Goal: Task Accomplishment & Management: Complete application form

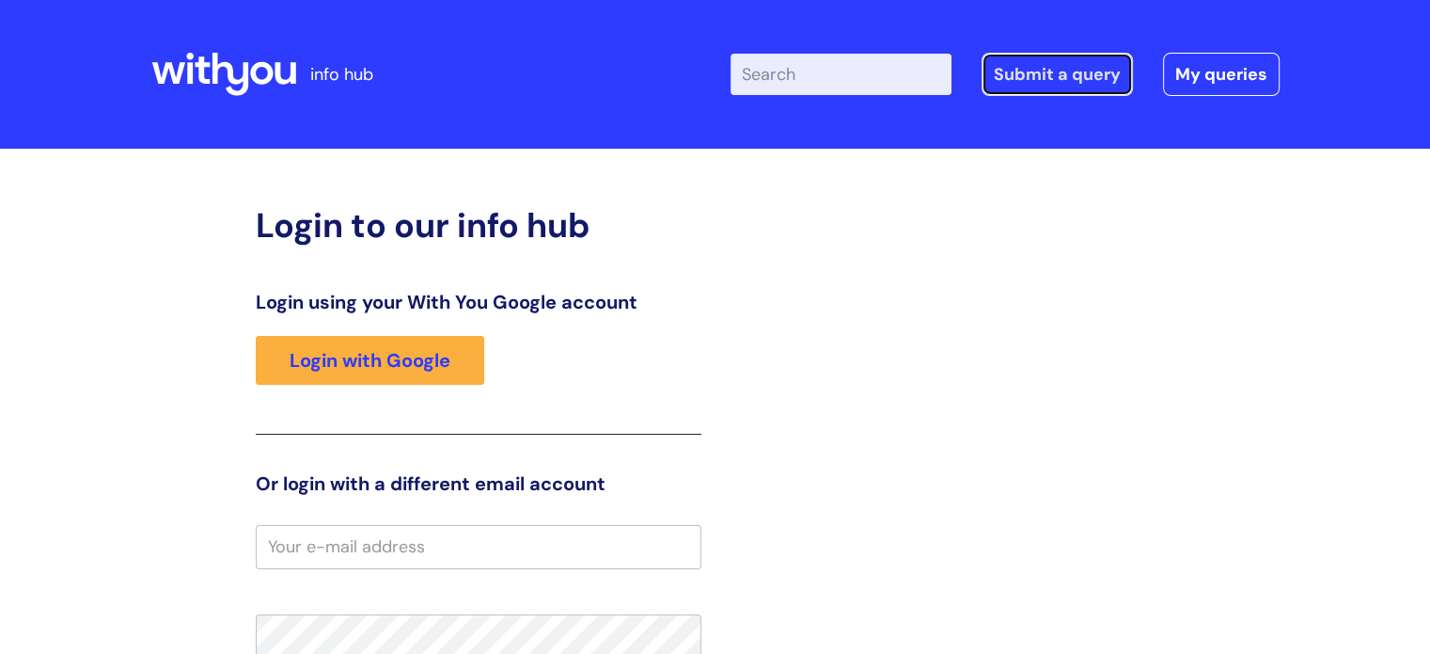
click at [1079, 72] on link "Submit a query" at bounding box center [1057, 74] width 151 height 43
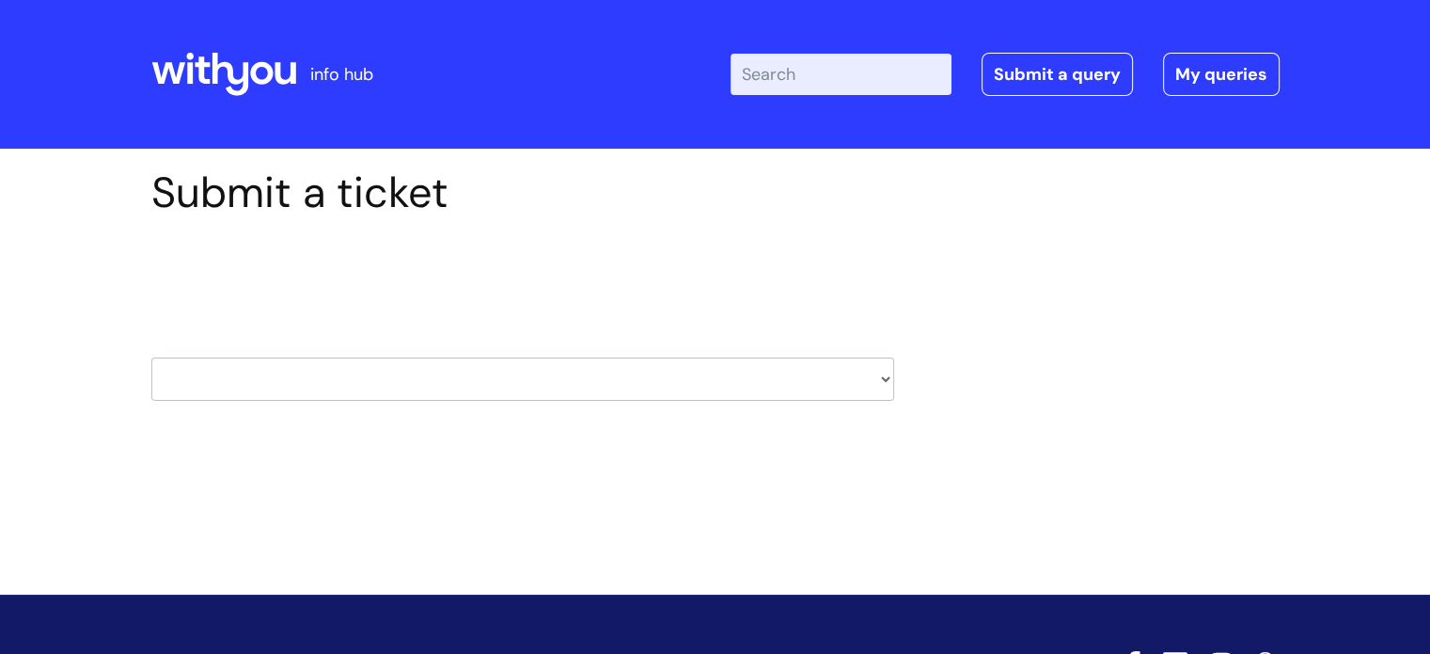
click at [305, 386] on select "HR / People IT and Support Clinical Drug Alerts Finance Accounts Data Support T…" at bounding box center [522, 378] width 743 height 43
select select "finance_accounts"
click at [151, 357] on select "HR / People IT and Support Clinical Drug Alerts Finance Accounts Data Support T…" at bounding box center [522, 378] width 743 height 43
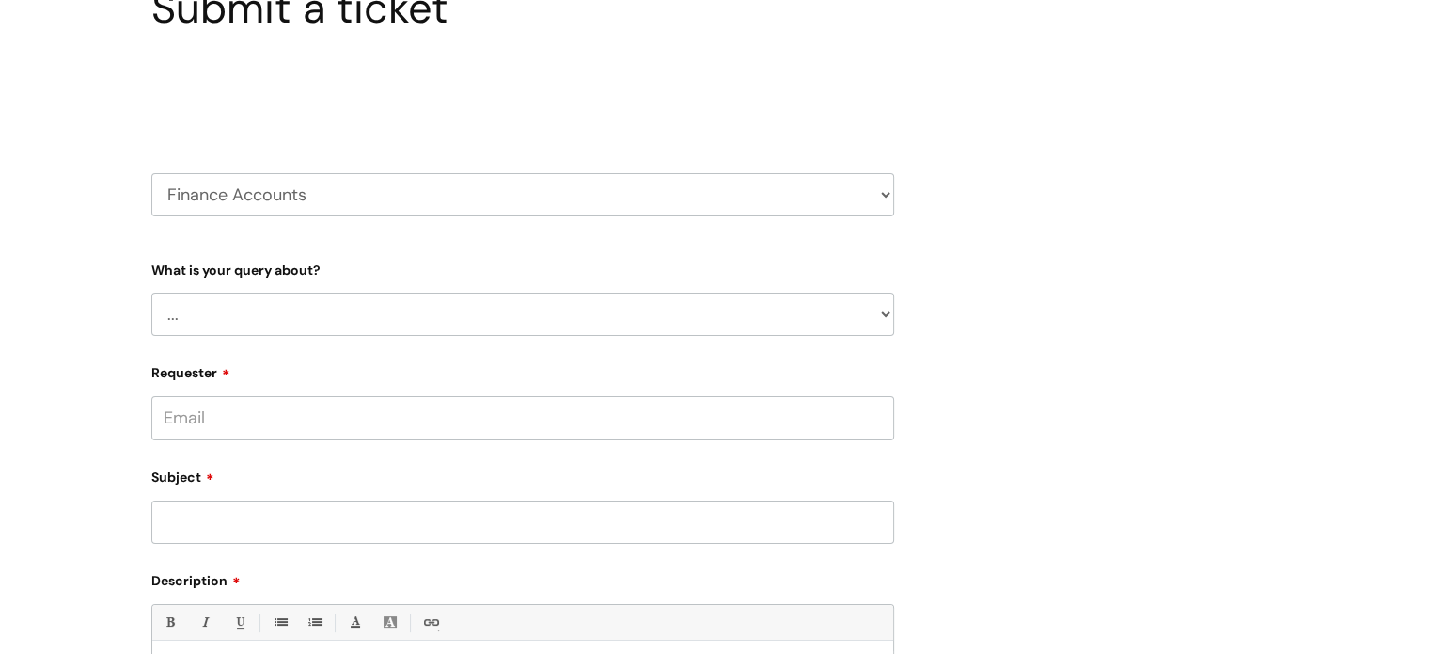
scroll to position [188, 0]
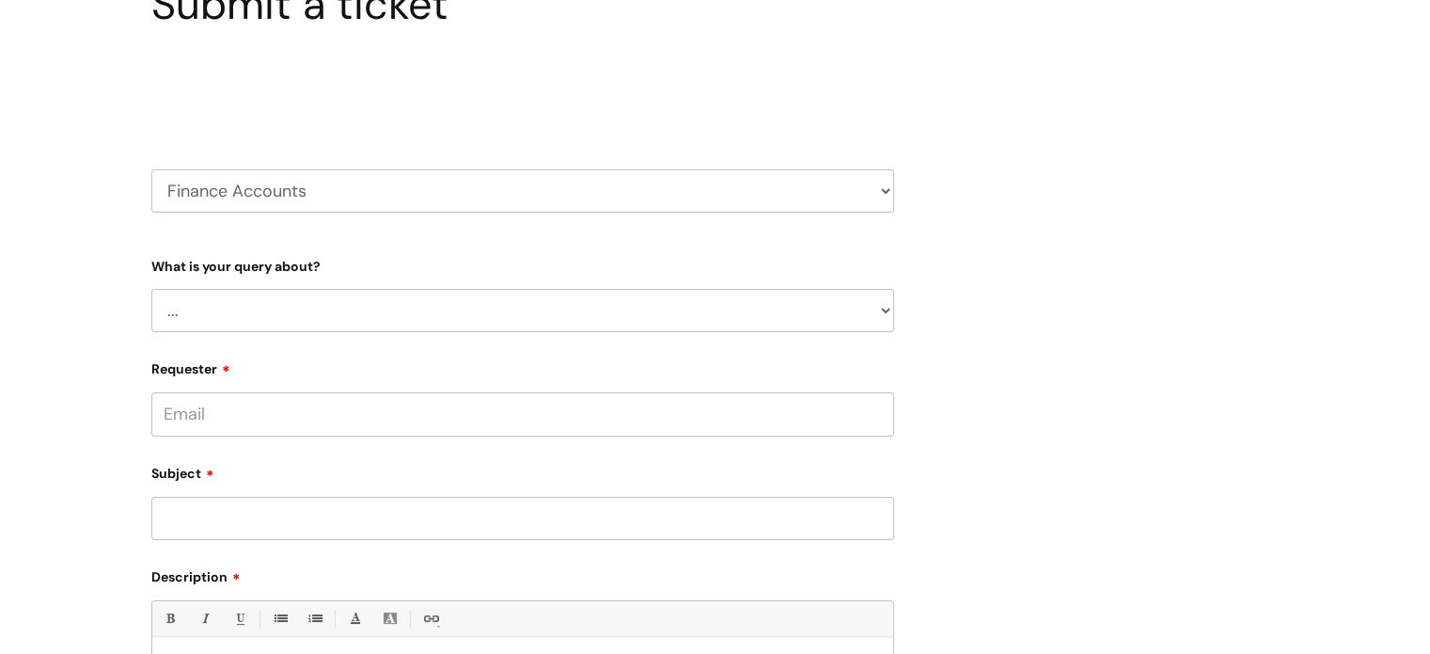
click at [376, 305] on select "... Finance Systems Finance Requests (inc. Expenses) Invoices Research" at bounding box center [522, 310] width 743 height 43
click at [151, 289] on select "... Finance Systems Finance Requests (inc. Expenses) Invoices Research" at bounding box center [522, 310] width 743 height 43
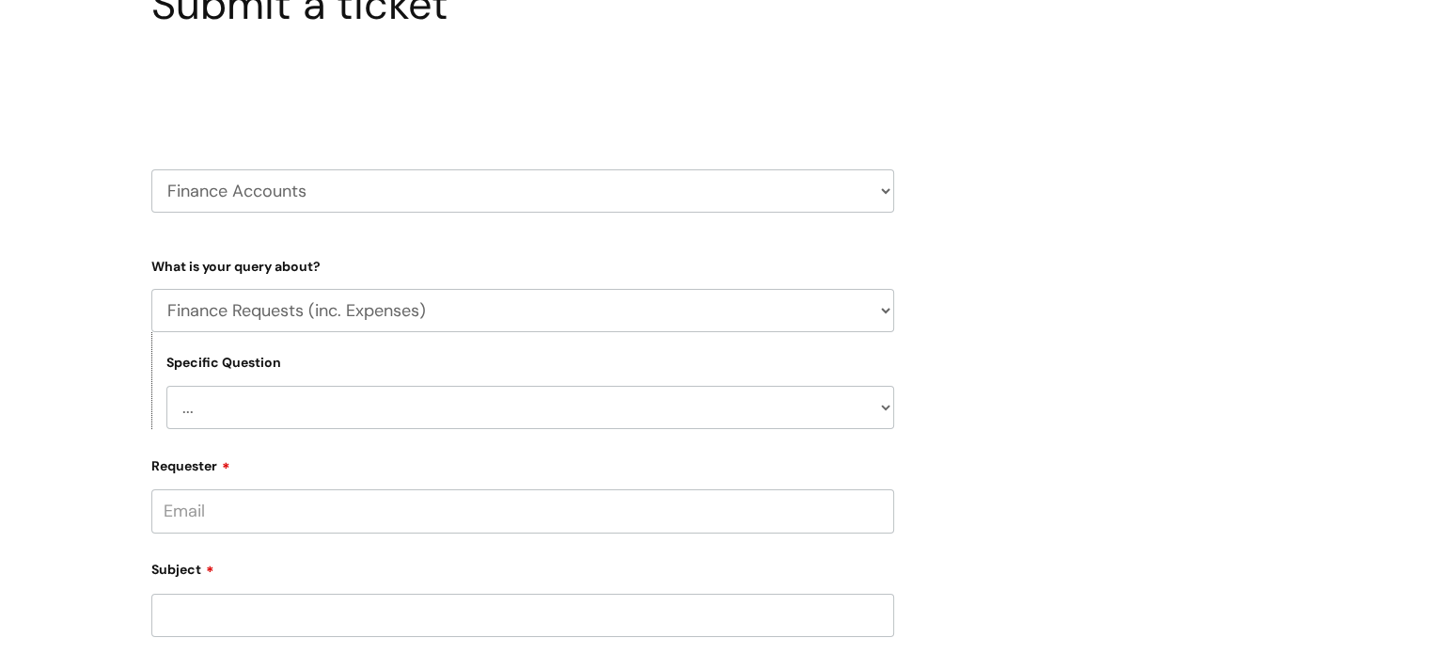
click at [238, 414] on select "... Budgets Expenses Getting Edits/Revisions New Supplier Purchase cards/ Petty…" at bounding box center [530, 407] width 728 height 43
click at [267, 314] on select "... Finance Systems Finance Requests (inc. Expenses) Invoices Research" at bounding box center [522, 310] width 743 height 43
click at [151, 289] on select "... Finance Systems Finance Requests (inc. Expenses) Invoices Research" at bounding box center [522, 310] width 743 height 43
click at [286, 416] on select "... Concur + Basware Exchequer" at bounding box center [530, 407] width 728 height 43
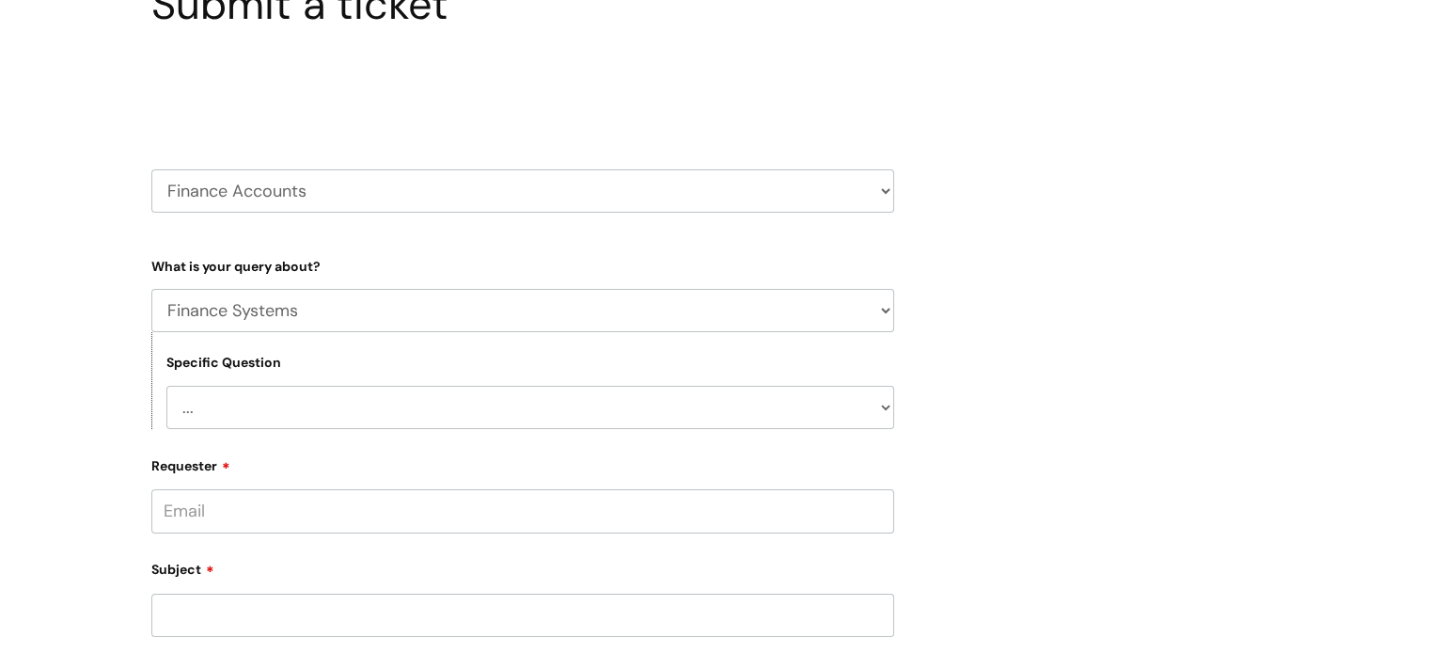
click at [283, 313] on select "... Finance Systems Finance Requests (inc. Expenses) Invoices Research" at bounding box center [522, 310] width 743 height 43
click at [151, 289] on select "... Finance Systems Finance Requests (inc. Expenses) Invoices Research" at bounding box center [522, 310] width 743 height 43
click at [239, 410] on select "... Trends & Opportunities" at bounding box center [530, 407] width 728 height 43
click at [240, 410] on select "... Trends & Opportunities" at bounding box center [530, 407] width 728 height 43
click at [264, 315] on select "... Finance Systems Finance Requests (inc. Expenses) Invoices Research" at bounding box center [522, 310] width 743 height 43
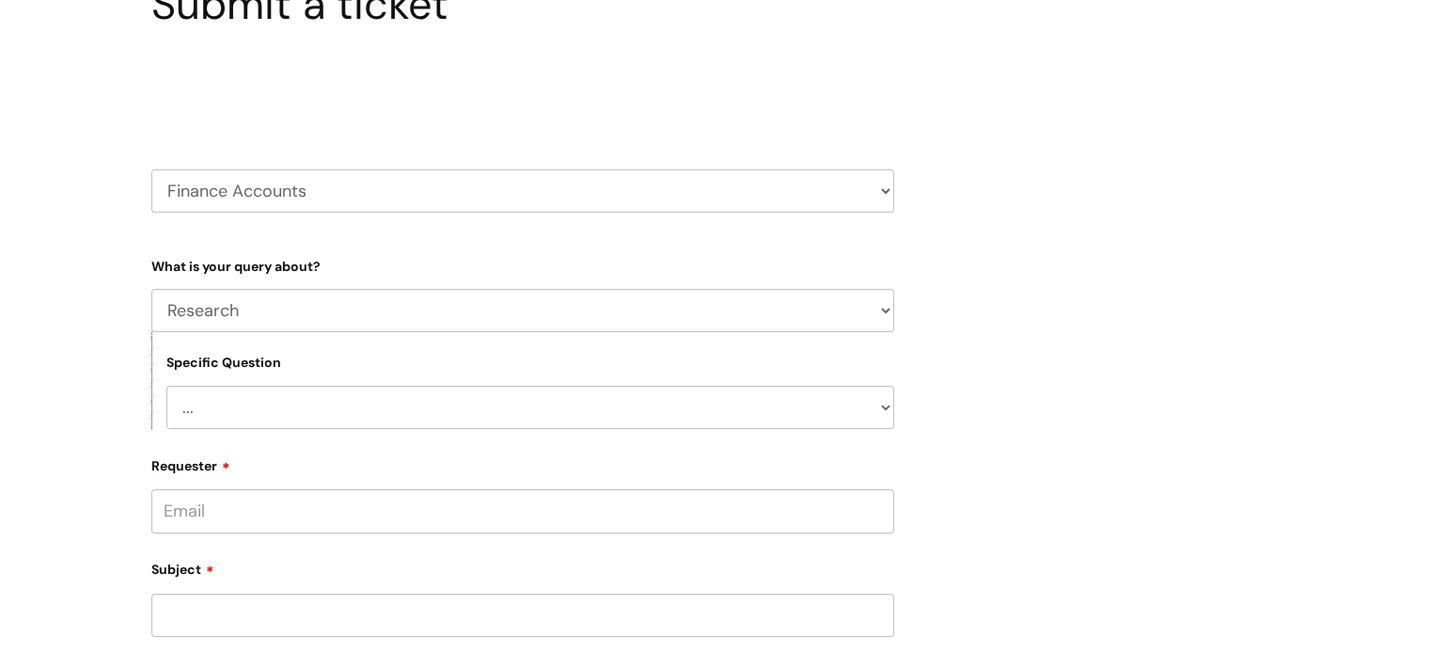
select select "Finance Requests (inc. Expenses)"
click at [151, 289] on select "... Finance Systems Finance Requests (inc. Expenses) Invoices Research" at bounding box center [522, 310] width 743 height 43
click at [267, 402] on select "... Budgets Expenses Getting Edits/Revisions New Supplier Purchase cards/ [PERS…" at bounding box center [530, 407] width 728 height 43
click at [291, 315] on select "... Finance Systems Finance Requests (inc. Expenses) Invoices Research" at bounding box center [522, 310] width 743 height 43
click at [393, 203] on select "HR / People IT and Support Clinical Drug Alerts Finance Accounts Data Support T…" at bounding box center [522, 190] width 743 height 43
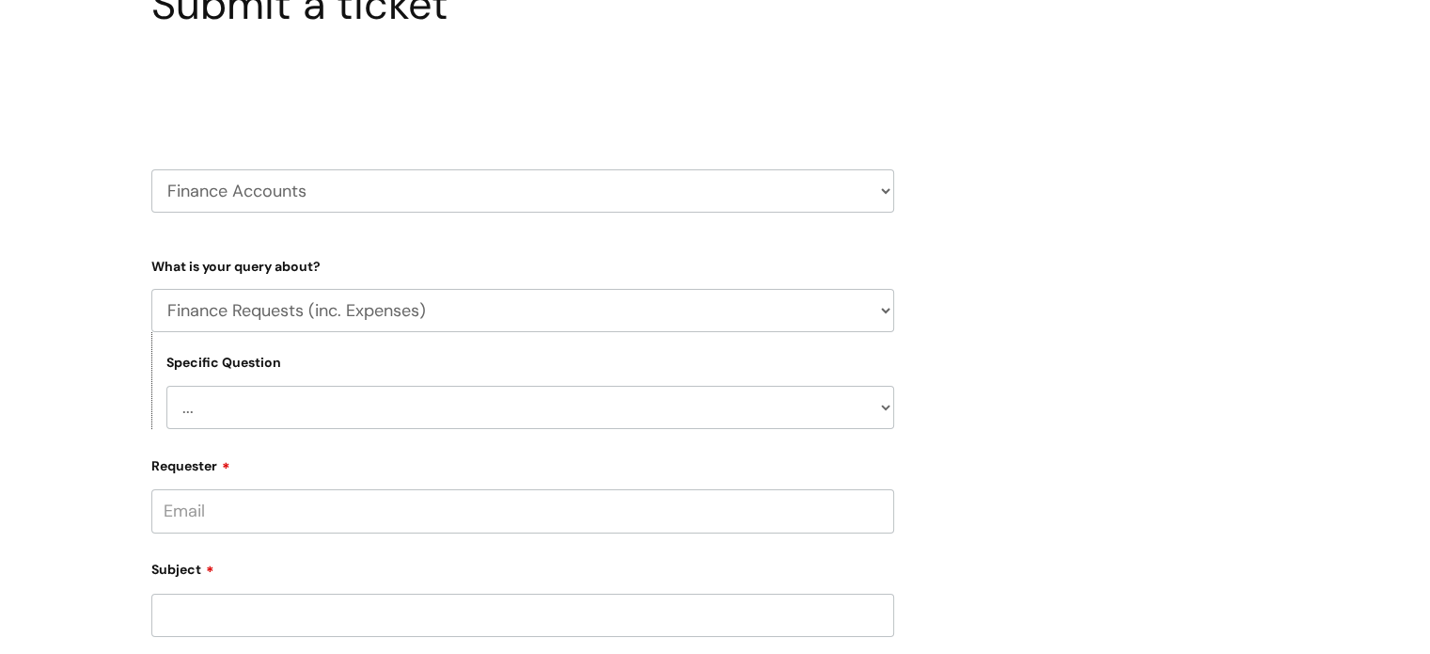
select select "procurement_(inc._premvan)"
click at [151, 169] on select "HR / People IT and Support Clinical Drug Alerts Finance Accounts Data Support T…" at bounding box center [522, 190] width 743 height 43
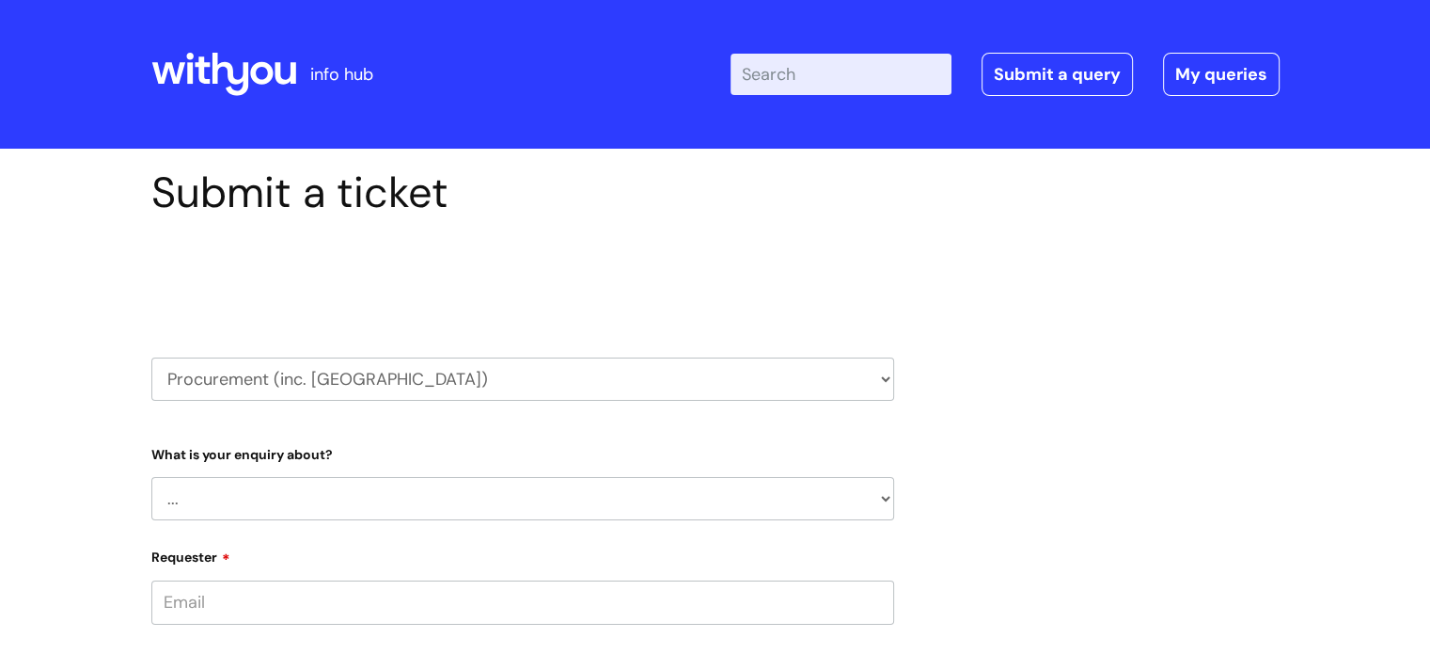
click at [300, 502] on select "... Stationery and office supplies (Premvan) Please select other suppliers here:" at bounding box center [522, 498] width 743 height 43
drag, startPoint x: 299, startPoint y: 503, endPoint x: 302, endPoint y: 438, distance: 64.9
click at [299, 503] on select "... Stationery and office supplies (Premvan) Please select other suppliers here:" at bounding box center [522, 498] width 743 height 43
click at [304, 373] on select "HR / People IT and Support Clinical Drug Alerts Finance Accounts Data Support T…" at bounding box center [522, 378] width 743 height 43
select select "finance_accounts"
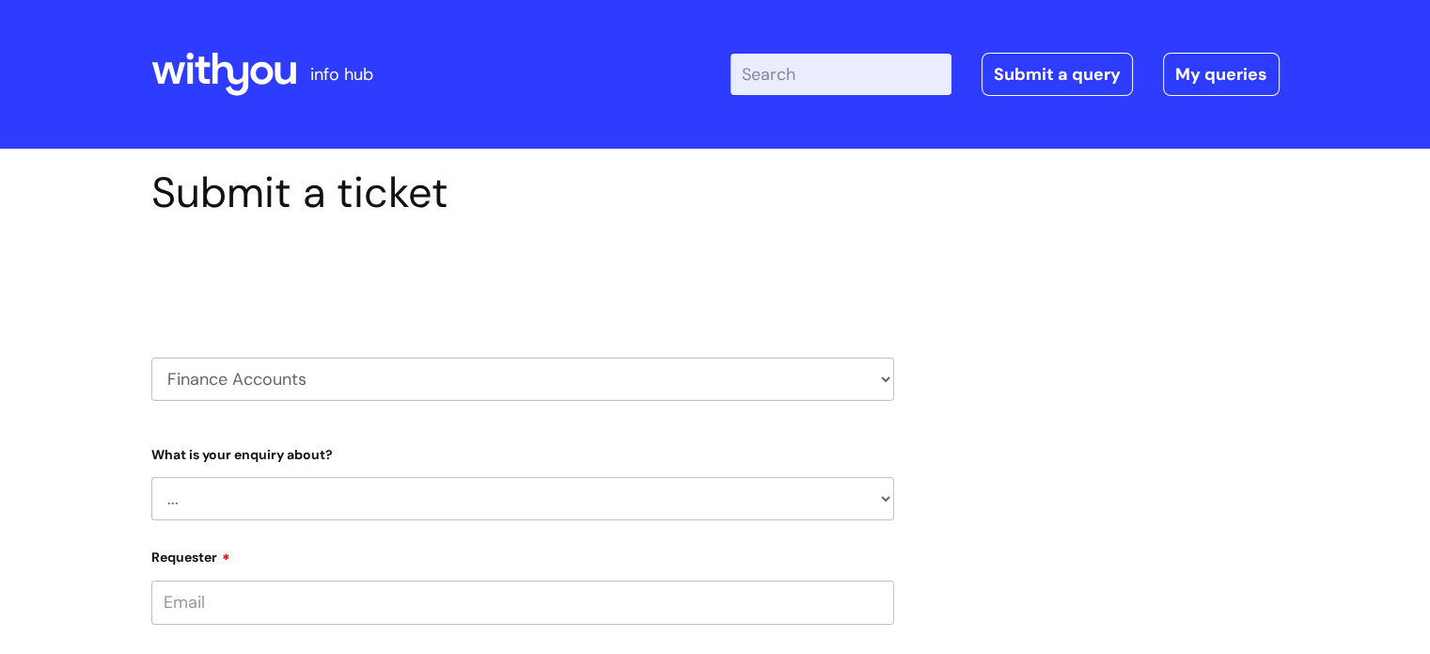
click at [151, 357] on select "HR / People IT and Support Clinical Drug Alerts Finance Accounts Data Support T…" at bounding box center [522, 378] width 743 height 43
click at [269, 511] on select "... Finance Systems Finance Requests (inc. Expenses) Invoices Research" at bounding box center [522, 498] width 743 height 43
select select "Invoices"
click at [151, 477] on select "... Finance Systems Finance Requests (inc. Expenses) Invoices Research" at bounding box center [522, 498] width 743 height 43
click at [243, 591] on select "... Customer Invoice Supplier Invoices" at bounding box center [530, 595] width 728 height 43
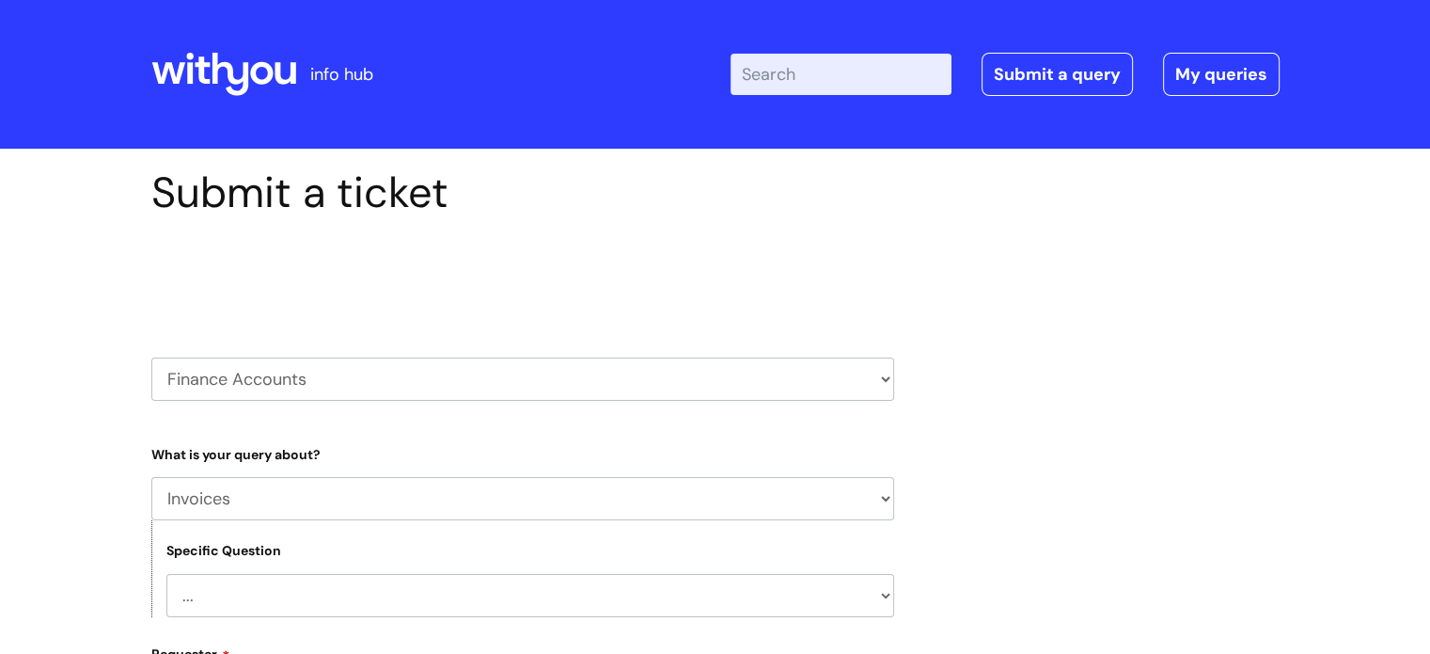
select select "Customer Invoice"
click at [166, 574] on select "... Customer Invoice Supplier Invoices" at bounding box center [530, 595] width 728 height 43
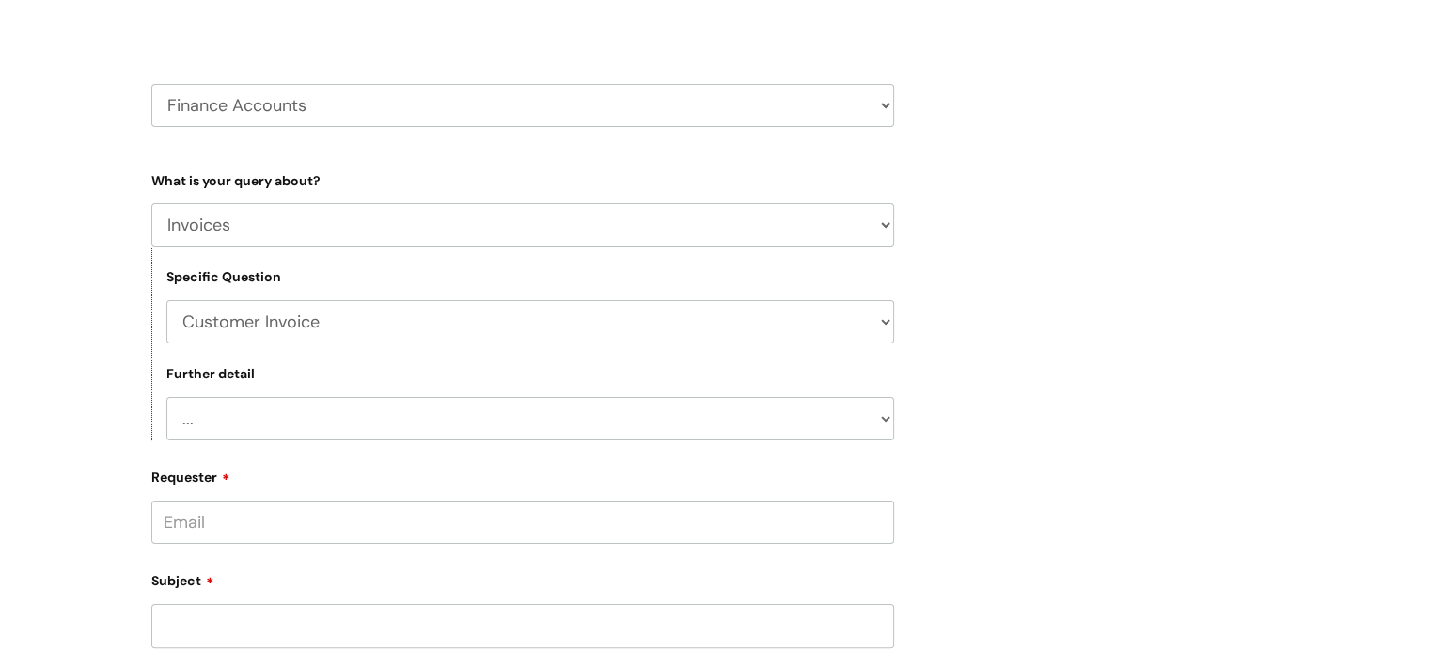
scroll to position [282, 0]
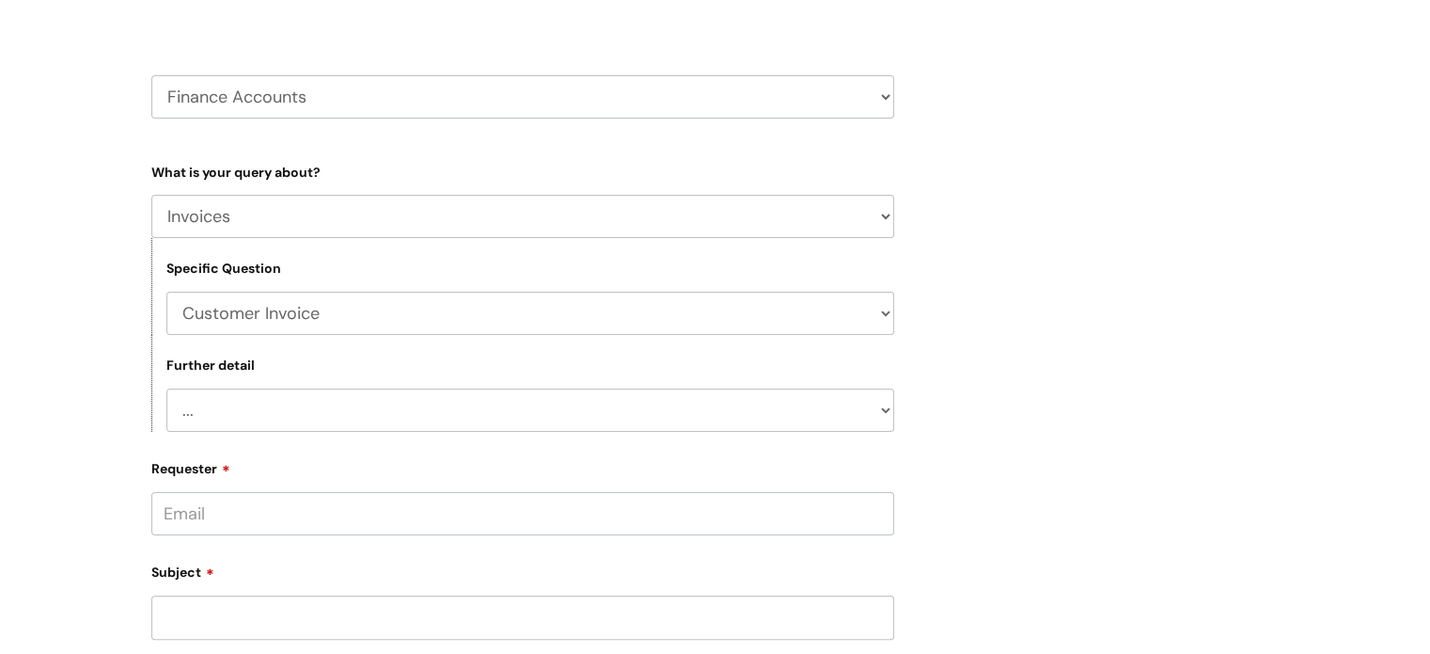
click at [263, 400] on select "... Payment Dates Remittance advice requests Urgent payment processing Invoices…" at bounding box center [530, 409] width 728 height 43
drag, startPoint x: 263, startPoint y: 400, endPoint x: 262, endPoint y: 366, distance: 33.9
click at [263, 402] on select "... Payment Dates Remittance advice requests Urgent payment processing Invoices…" at bounding box center [530, 409] width 728 height 43
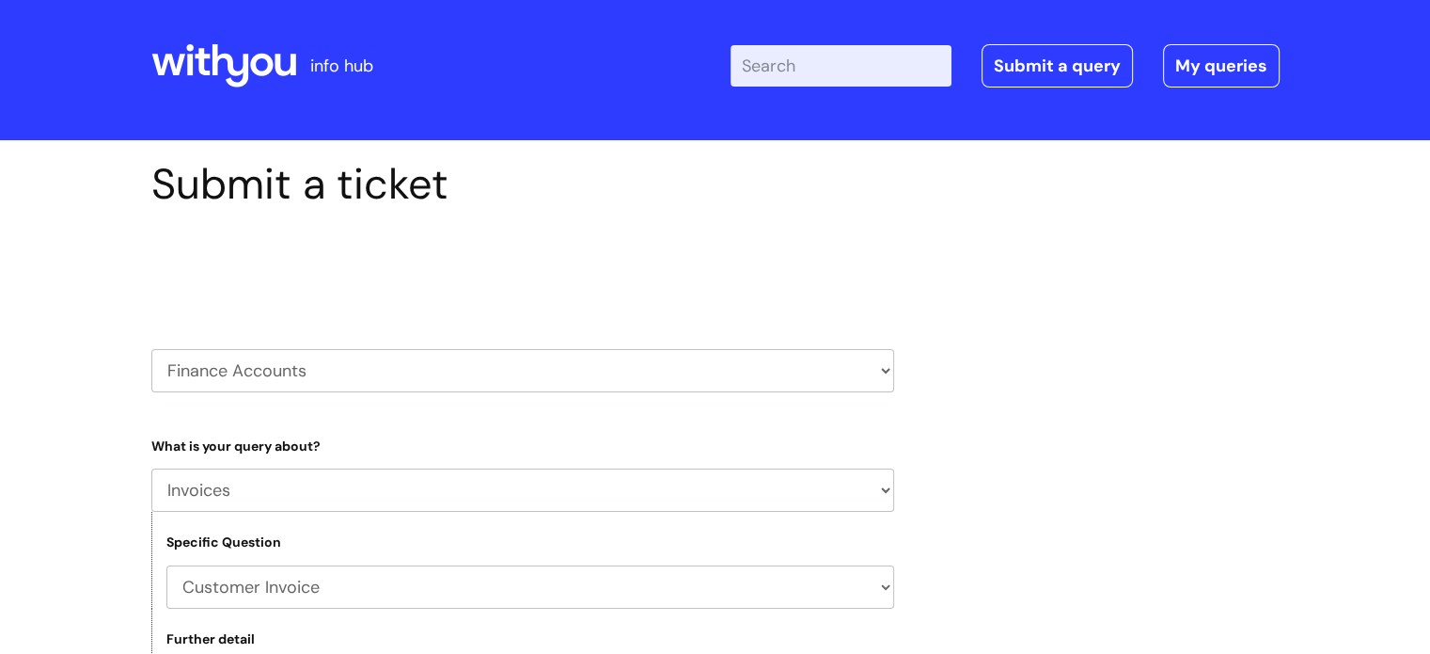
scroll to position [0, 0]
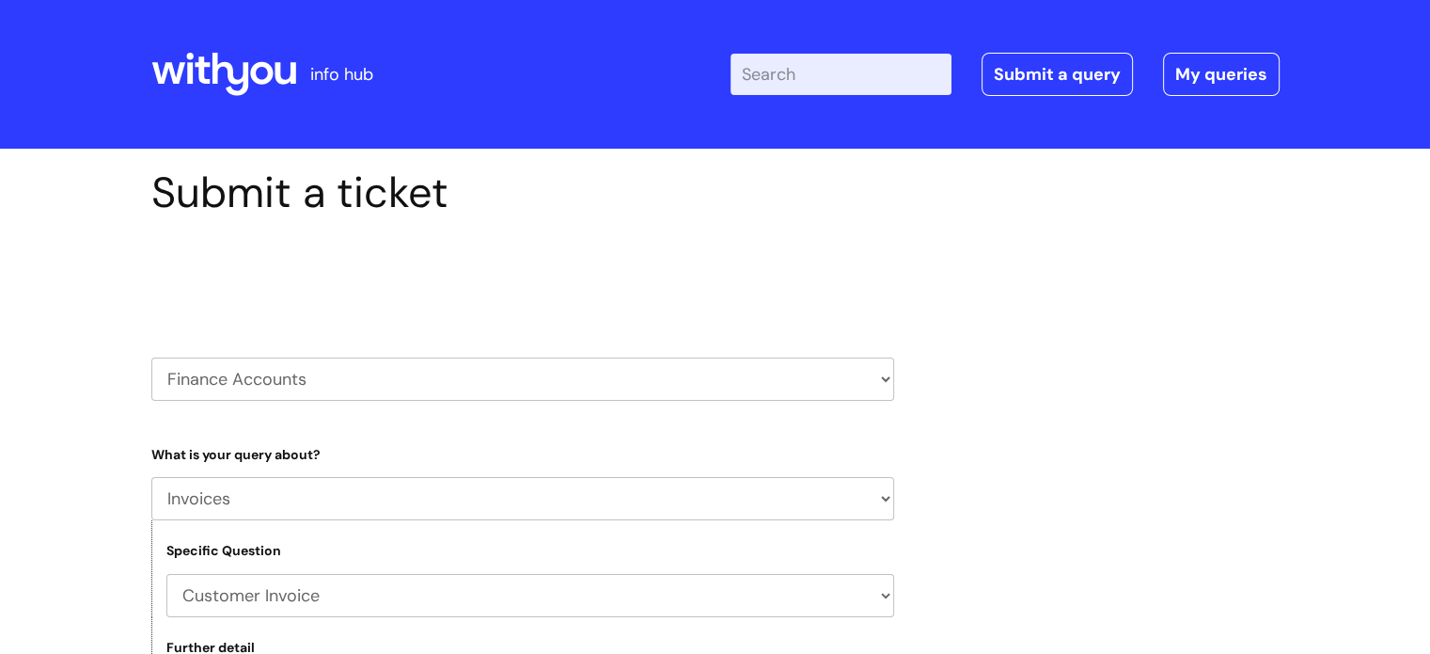
click at [298, 386] on select "HR / People IT and Support Clinical Drug Alerts Finance Accounts Data Support T…" at bounding box center [522, 378] width 743 height 43
click at [346, 502] on select "... Finance Systems Finance Requests (inc. Expenses) Invoices Research" at bounding box center [522, 498] width 743 height 43
select select "Finance Systems"
click at [151, 477] on select "... Finance Systems Finance Requests (inc. Expenses) Invoices Research" at bounding box center [522, 498] width 743 height 43
select select
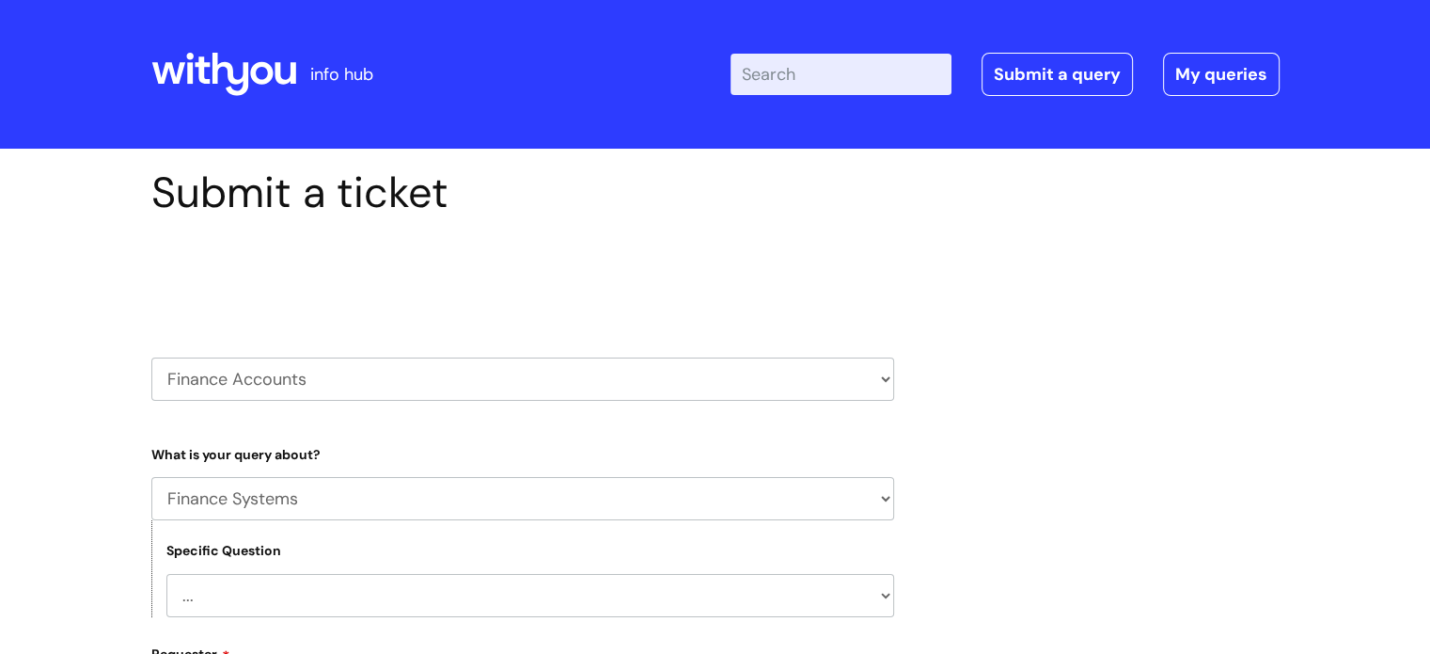
click at [262, 586] on select "... Concur + Basware Exchequer" at bounding box center [530, 595] width 728 height 43
click at [304, 386] on select "HR / People IT and Support Clinical Drug Alerts Finance Accounts Data Support T…" at bounding box center [522, 378] width 743 height 43
click at [304, 492] on select "... Finance Systems Finance Requests (inc. Expenses) Invoices Research" at bounding box center [522, 498] width 743 height 43
select select "Finance Requests (inc. Expenses)"
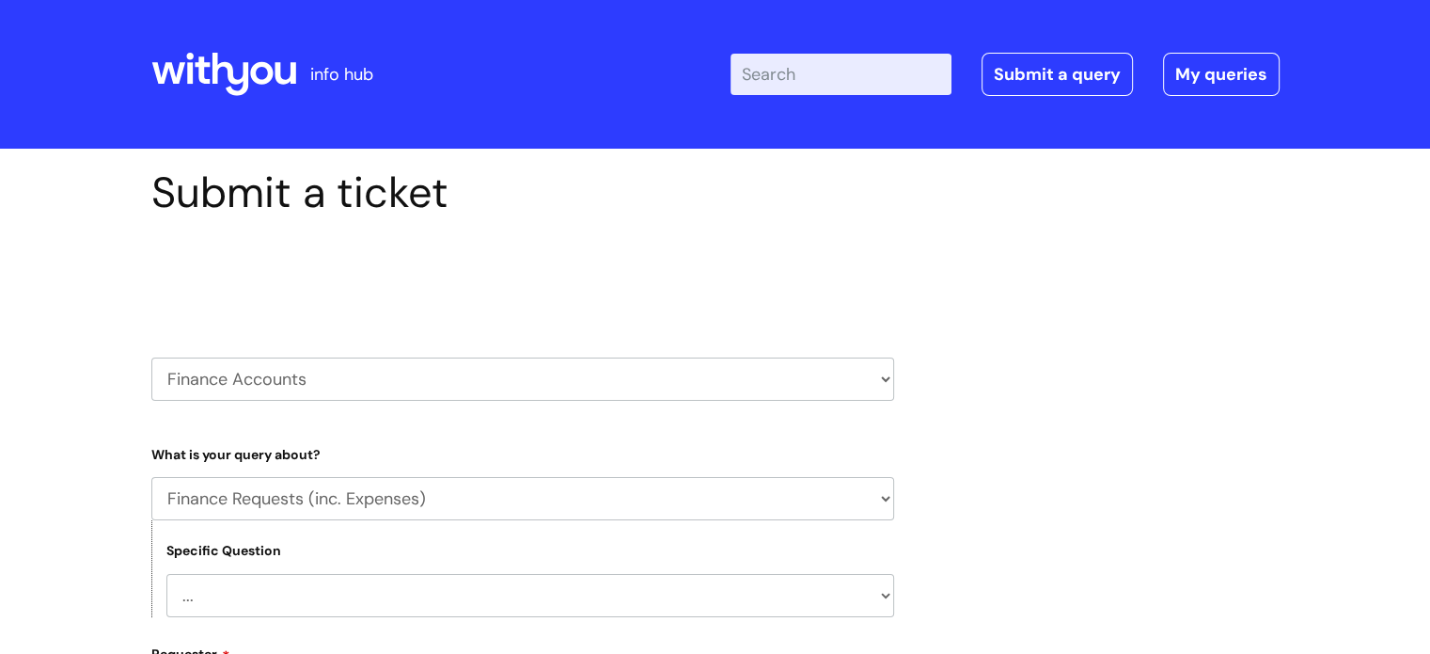
click at [151, 477] on select "... Finance Systems Finance Requests (inc. Expenses) Invoices Research" at bounding box center [522, 498] width 743 height 43
click at [256, 601] on select "... Budgets Expenses Getting Edits/Revisions New Supplier Purchase cards/ [PERS…" at bounding box center [530, 595] width 728 height 43
select select "Budgets"
click at [166, 574] on select "... Budgets Expenses Getting Edits/Revisions New Supplier Purchase cards/ [PERS…" at bounding box center [530, 595] width 728 height 43
